Goal: Transaction & Acquisition: Purchase product/service

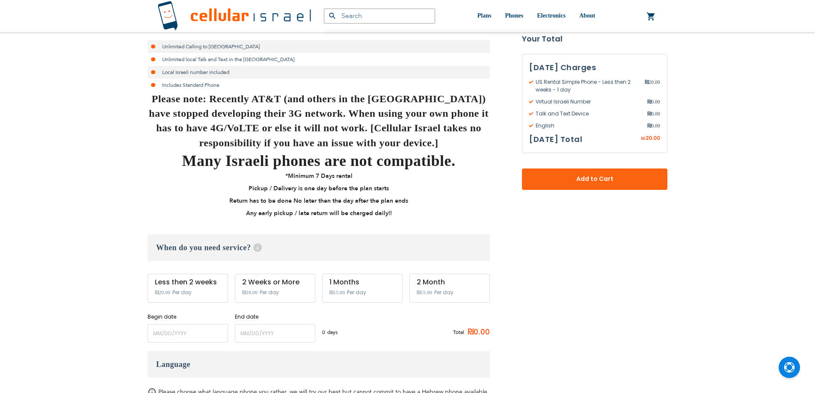
scroll to position [214, 0]
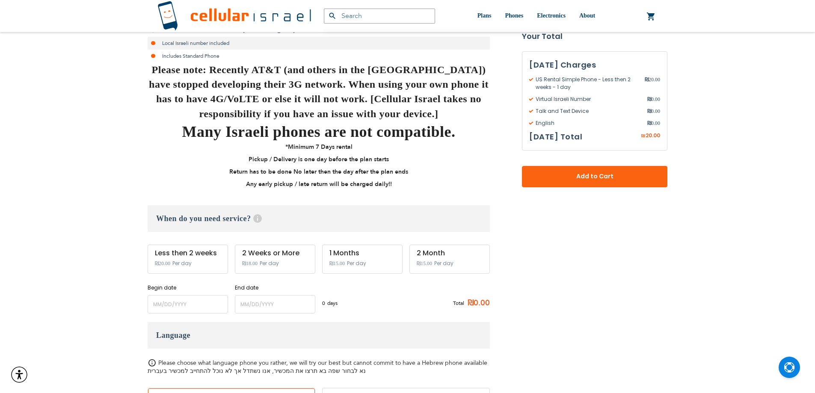
type input "ev4m"
click at [162, 265] on span "₪20.00" at bounding box center [162, 263] width 15 height 6
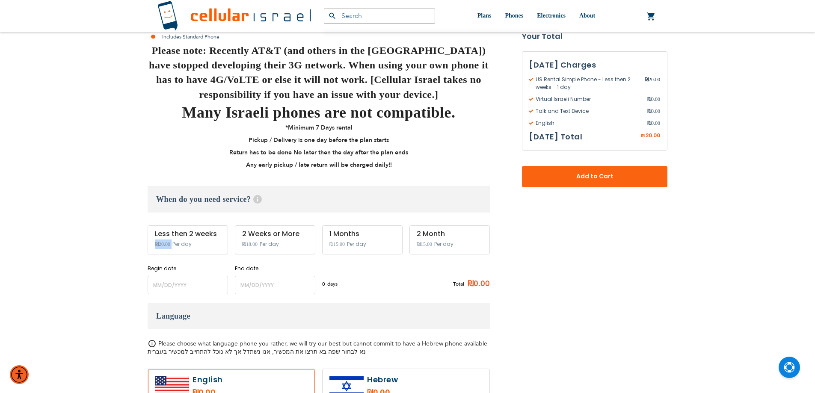
scroll to position [285, 0]
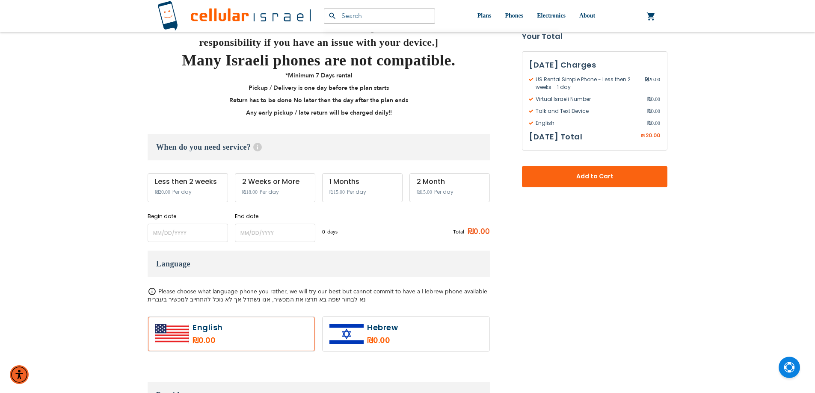
click at [106, 136] on div "(072) 224-3300 Login Create Account Login english עברית" at bounding box center [407, 392] width 815 height 1355
click at [176, 235] on input "name" at bounding box center [188, 233] width 80 height 18
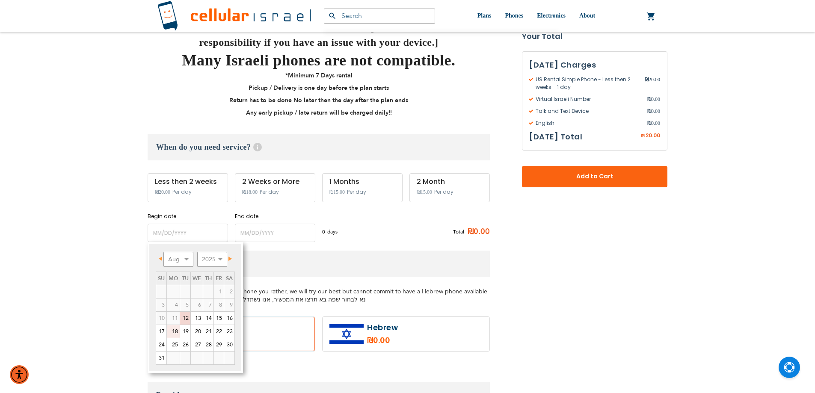
click at [177, 333] on link "18" at bounding box center [173, 331] width 13 height 13
type input "[DATE]"
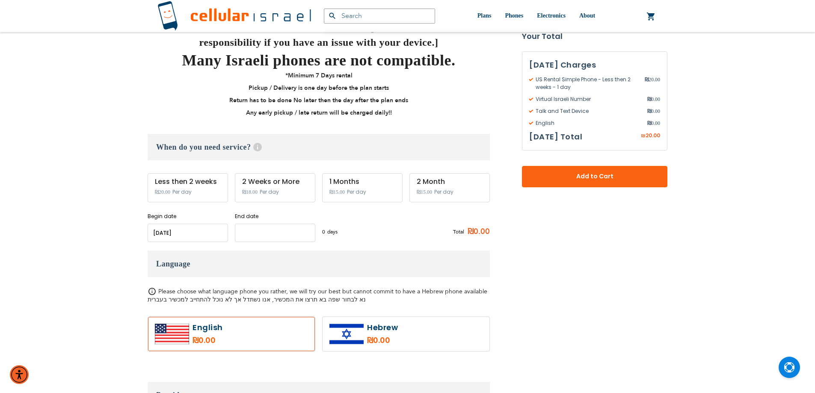
click at [257, 235] on input "name" at bounding box center [275, 233] width 80 height 18
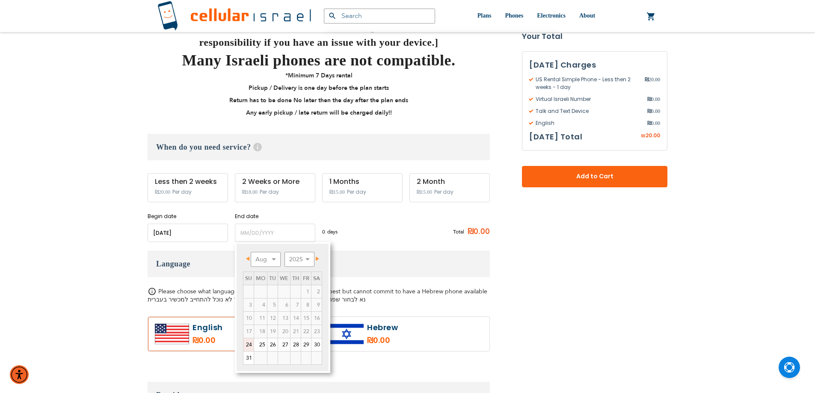
click at [378, 230] on div "0 days ₪20 per day Total ₪0.00" at bounding box center [406, 231] width 168 height 21
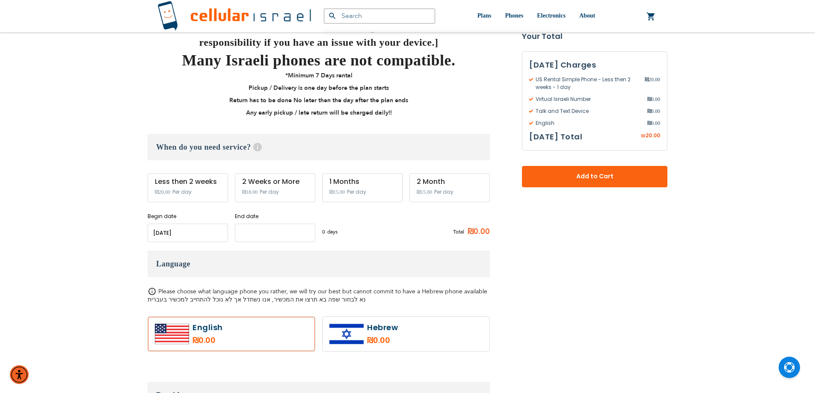
click at [266, 237] on input "name" at bounding box center [275, 233] width 80 height 18
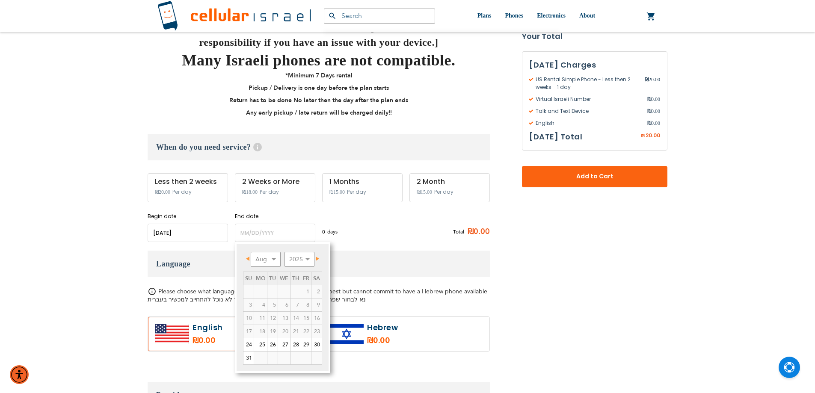
click at [380, 245] on div "US Rental Simple Phone As Low As ₪15.00 /Day Unlimited Calling to Israel Unlimi…" at bounding box center [319, 371] width 342 height 939
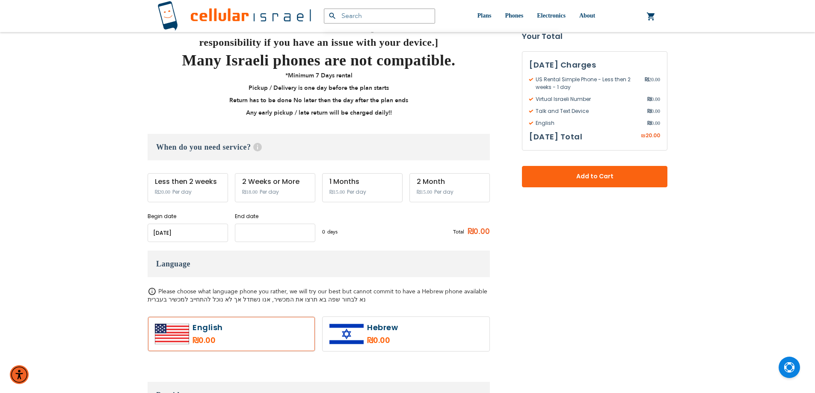
click at [255, 238] on input "name" at bounding box center [275, 233] width 80 height 18
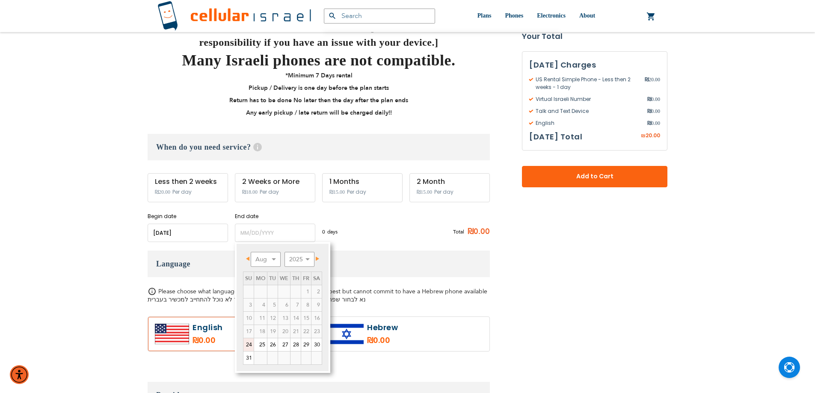
click at [248, 347] on link "24" at bounding box center [248, 344] width 10 height 13
type input "[DATE]"
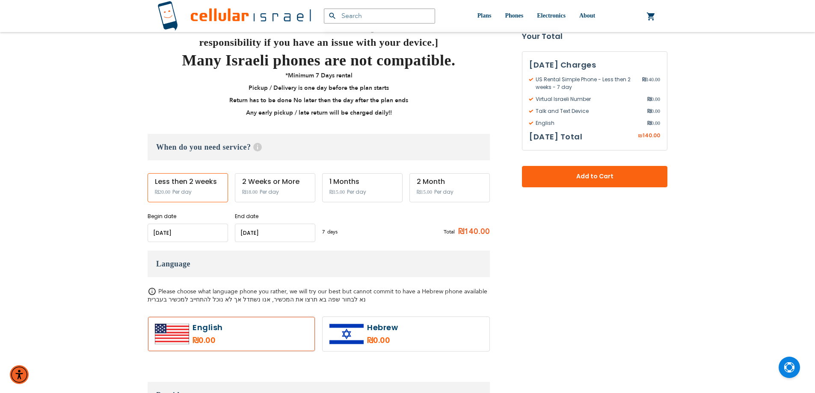
click at [198, 240] on input "name" at bounding box center [188, 233] width 80 height 18
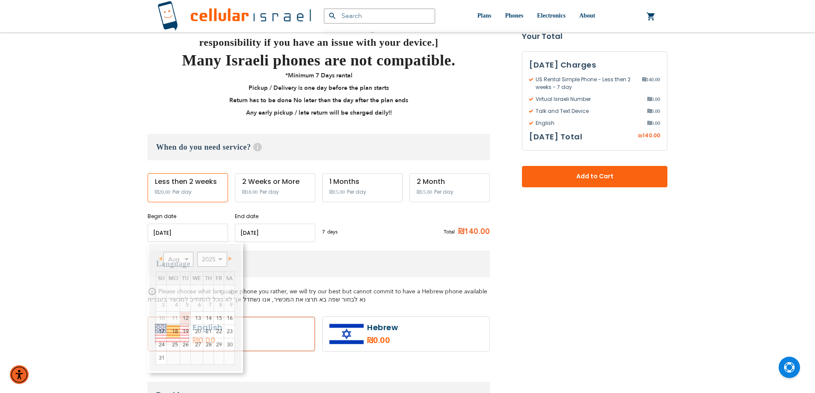
click at [339, 255] on h3 "Language" at bounding box center [319, 264] width 342 height 27
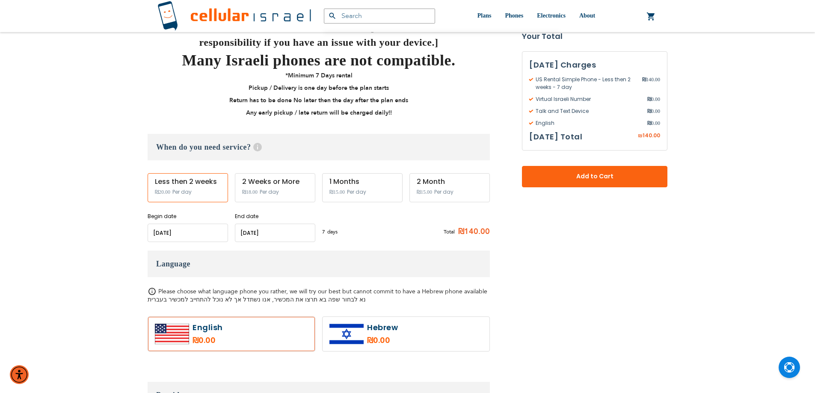
click at [298, 236] on input "name" at bounding box center [275, 233] width 80 height 18
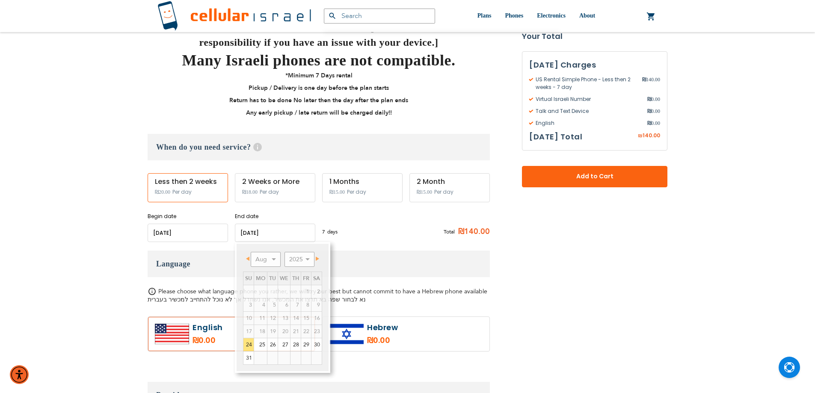
click at [422, 272] on h3 "Language" at bounding box center [319, 264] width 342 height 27
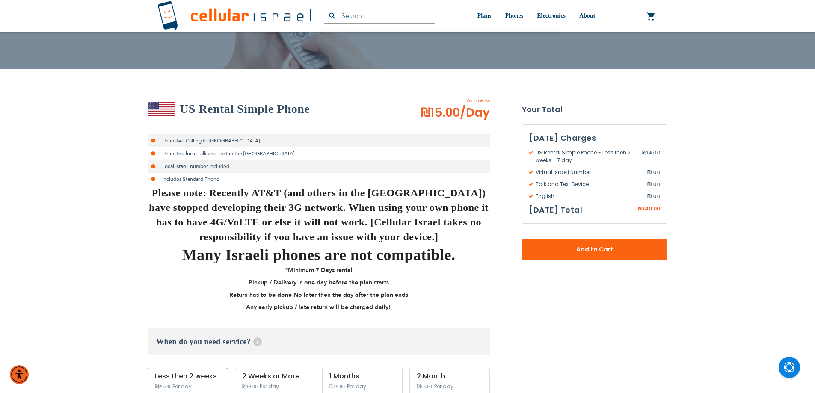
scroll to position [71, 0]
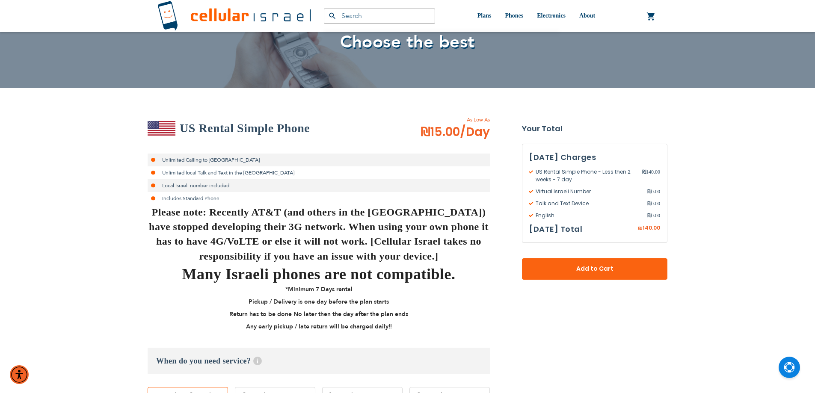
click at [192, 160] on li "Unlimited Calling to [GEOGRAPHIC_DATA]" at bounding box center [319, 160] width 342 height 13
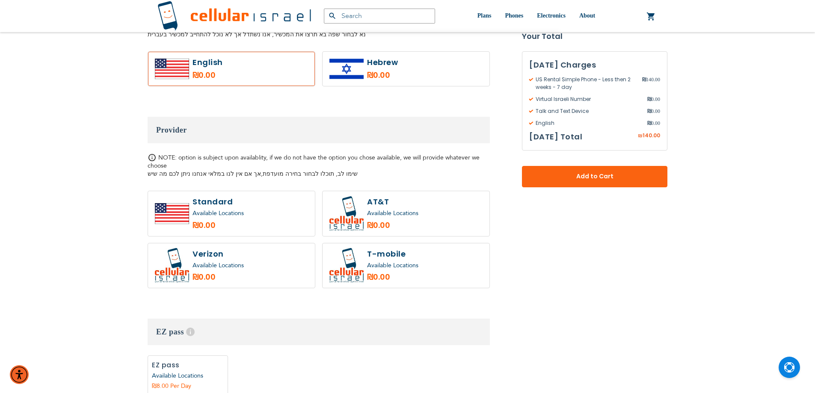
scroll to position [570, 0]
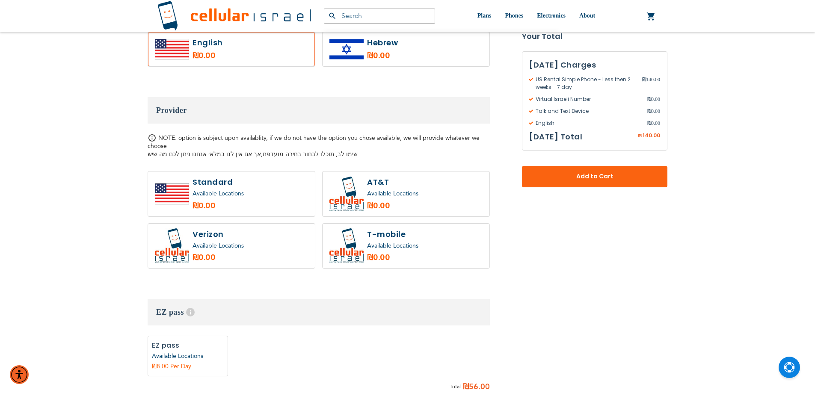
click at [288, 209] on label at bounding box center [231, 193] width 167 height 45
radio input "true"
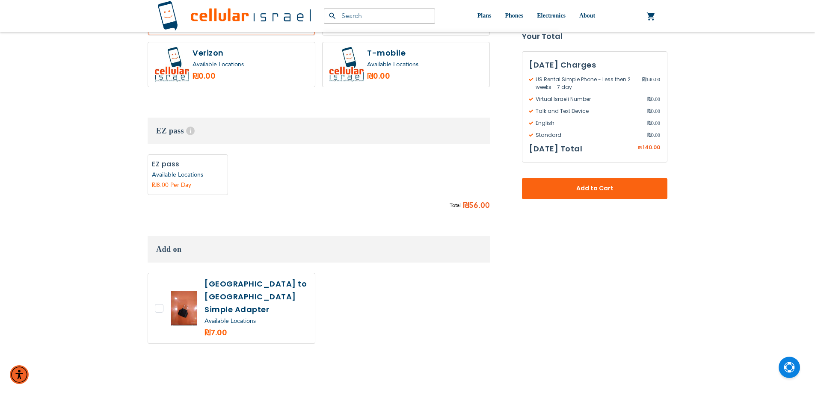
scroll to position [784, 0]
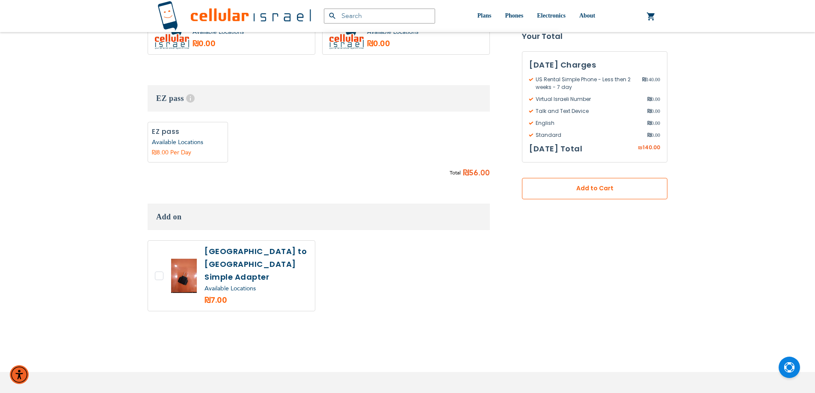
click at [552, 190] on span "Add to Cart" at bounding box center [594, 188] width 89 height 9
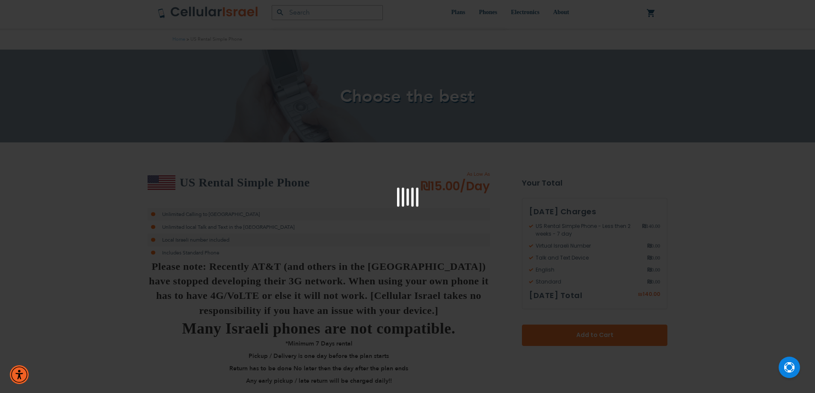
scroll to position [0, 0]
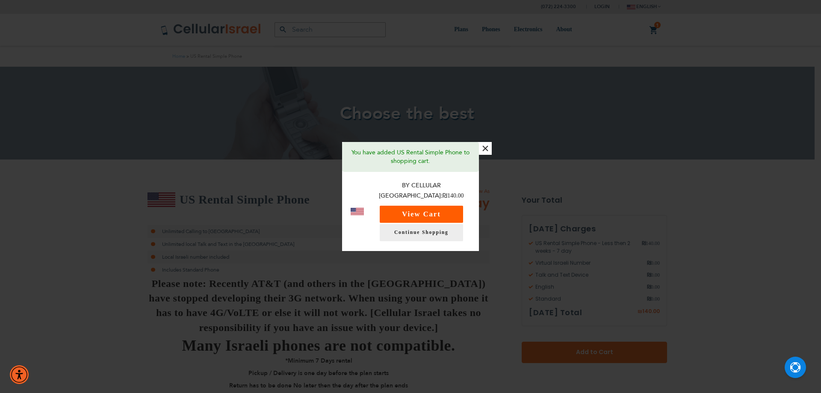
click at [427, 210] on button "View Cart" at bounding box center [421, 214] width 83 height 17
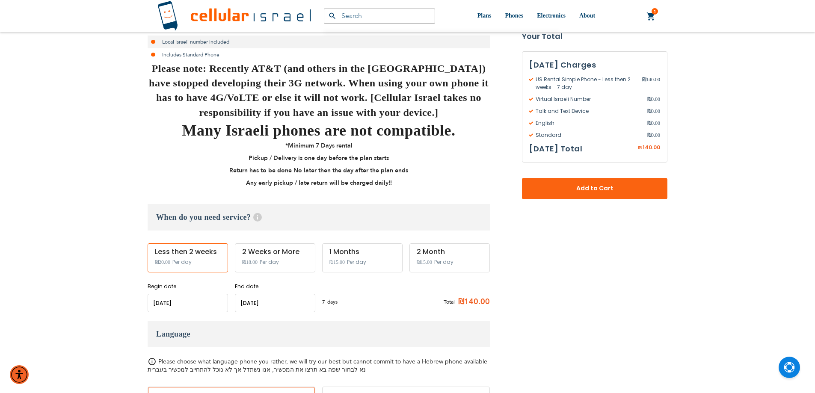
scroll to position [356, 0]
